Goal: Entertainment & Leisure: Consume media (video, audio)

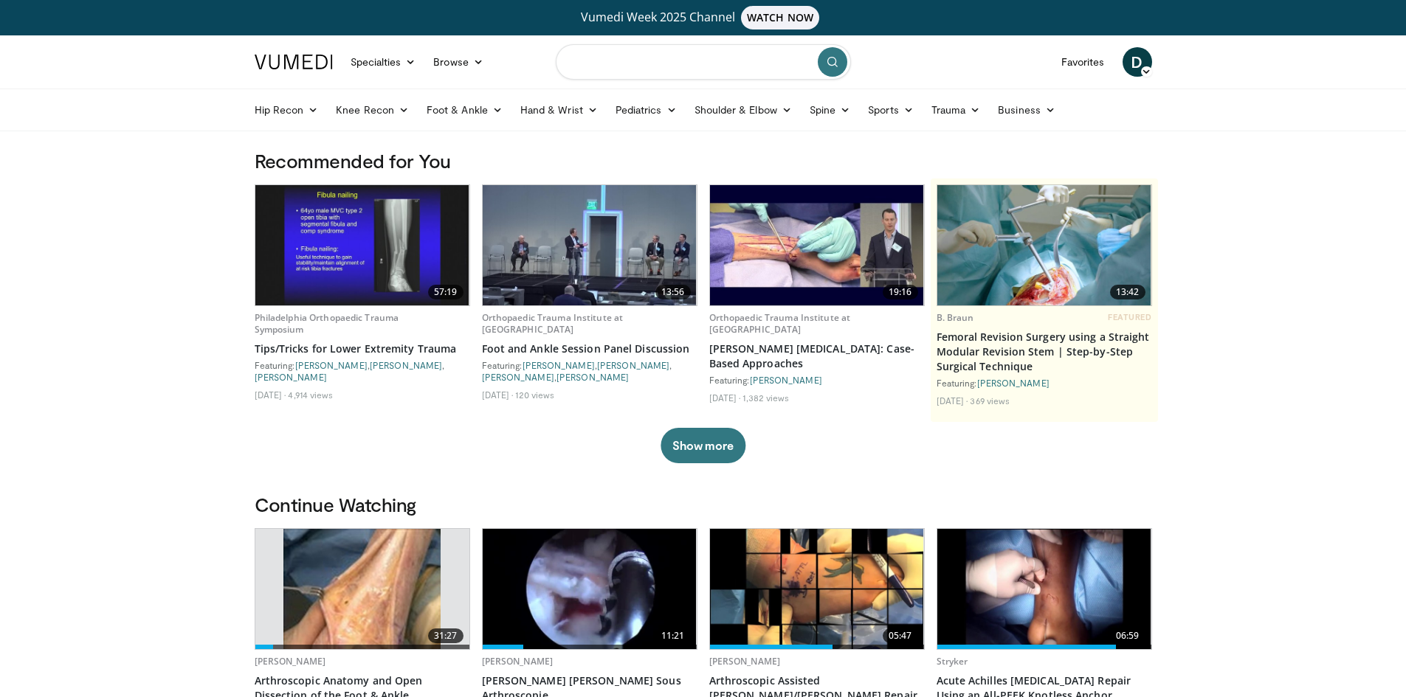
click at [632, 59] on input "Search topics, interventions" at bounding box center [703, 61] width 295 height 35
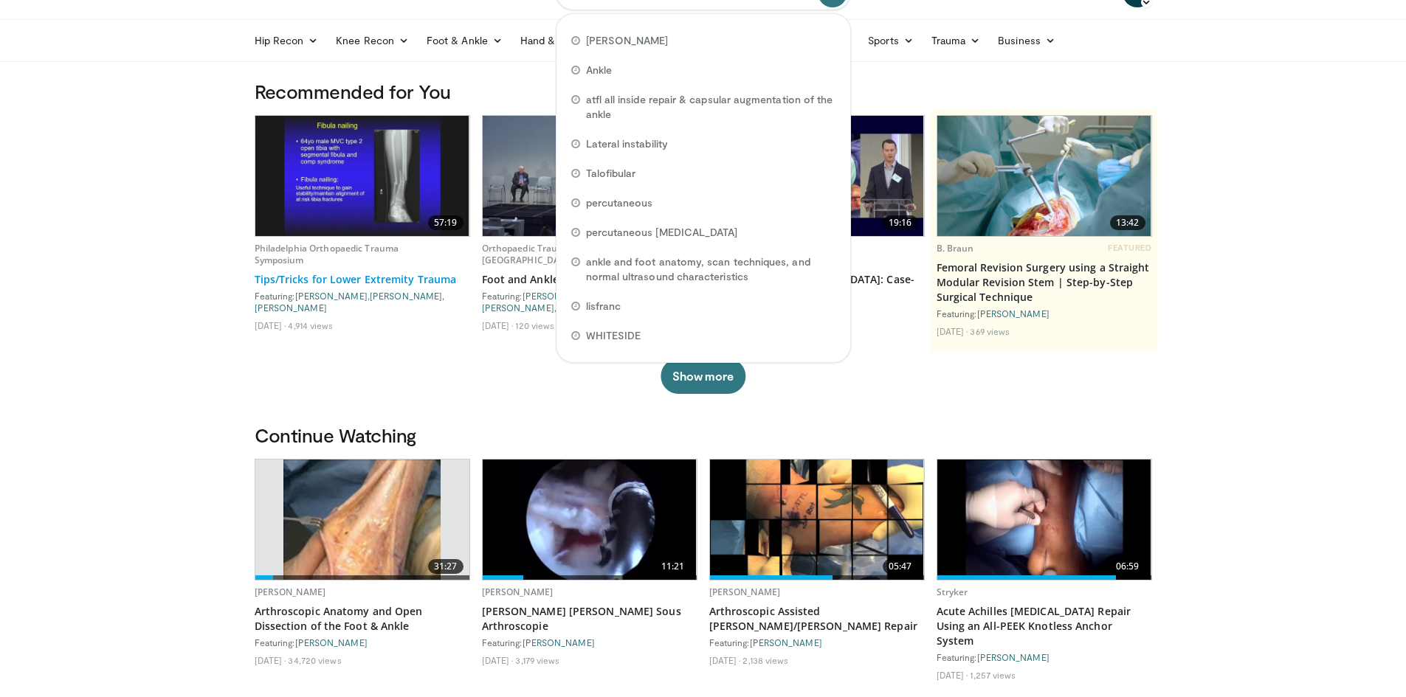
scroll to position [74, 0]
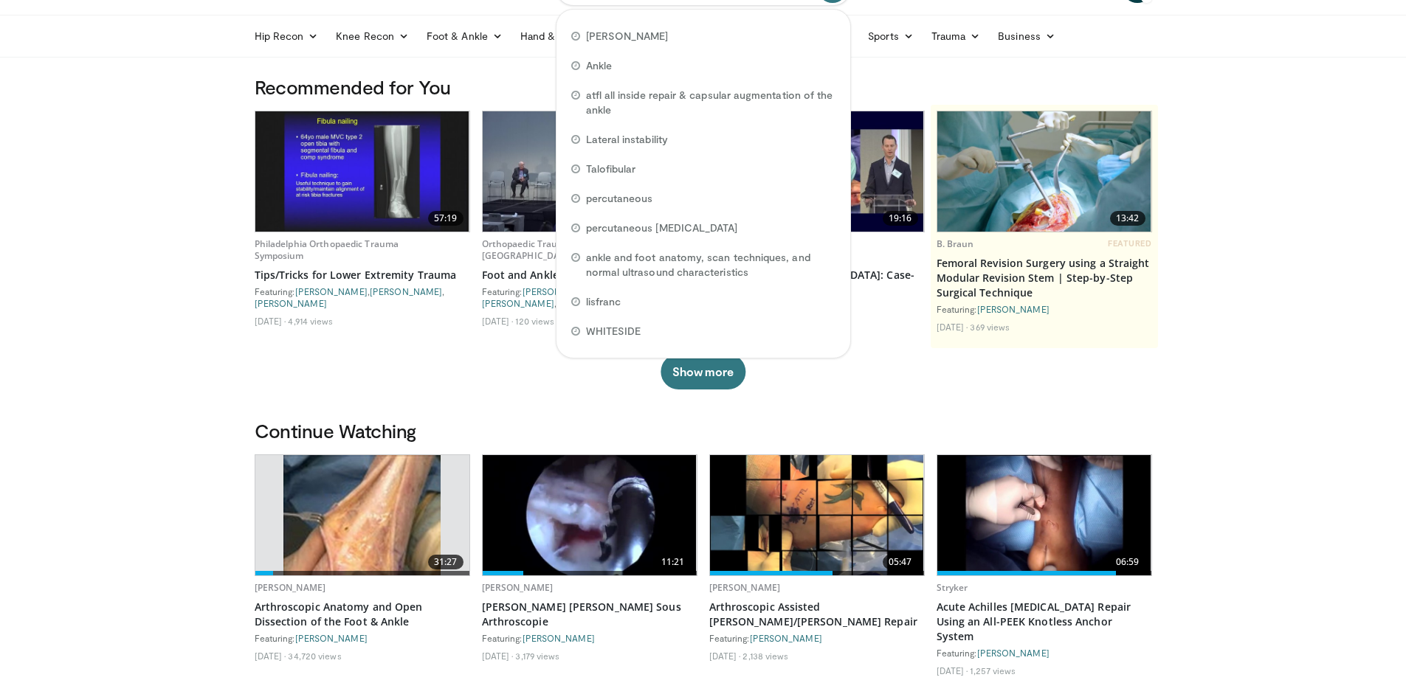
click at [329, 531] on img at bounding box center [361, 515] width 156 height 120
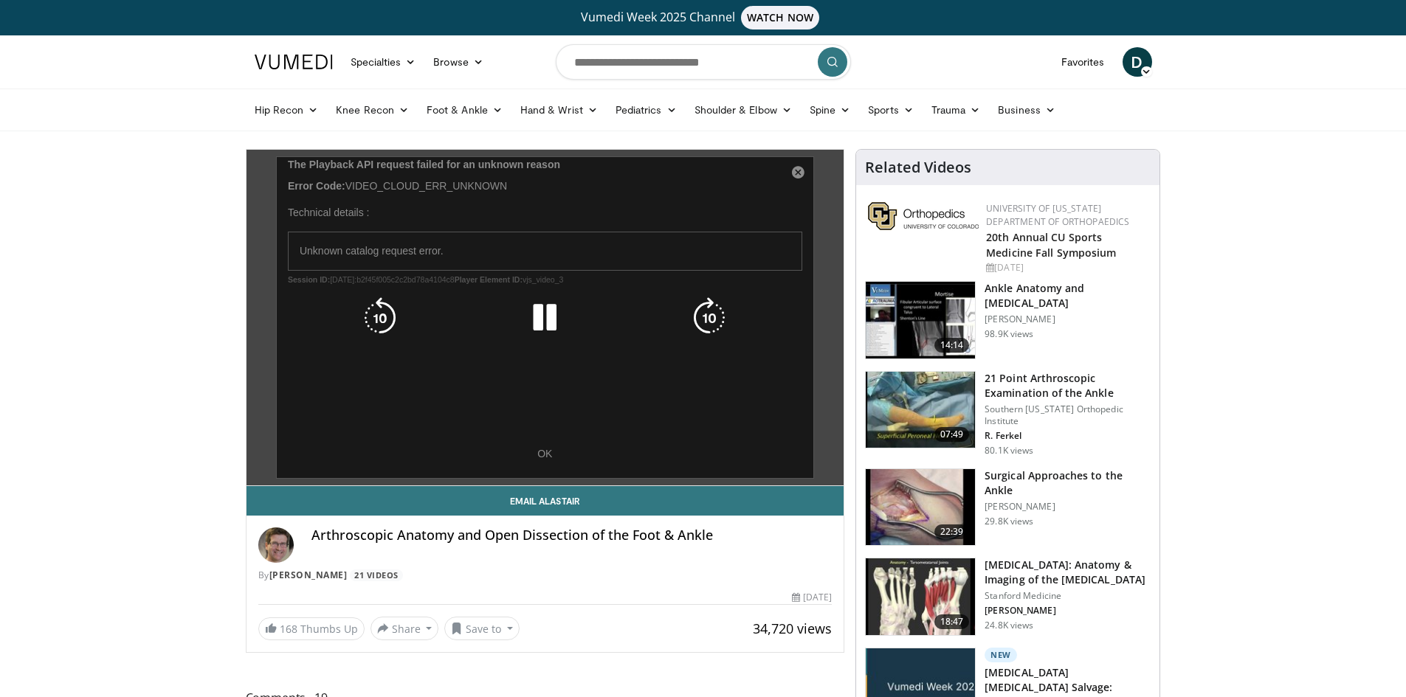
click at [546, 451] on div "10 seconds Tap to unmute" at bounding box center [545, 318] width 598 height 336
click at [795, 171] on div "10 seconds Tap to unmute" at bounding box center [545, 318] width 598 height 336
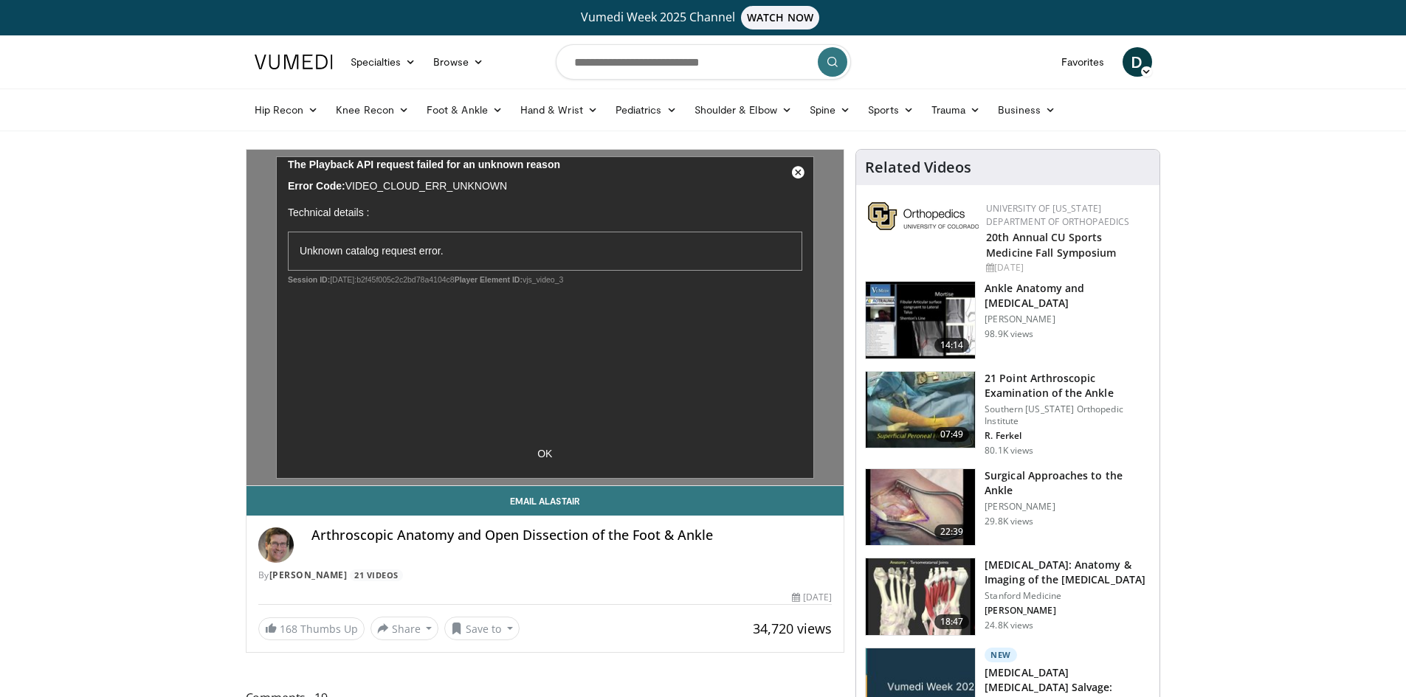
click at [795, 171] on div "10 seconds Tap to unmute" at bounding box center [545, 318] width 598 height 336
